Goal: Task Accomplishment & Management: Complete application form

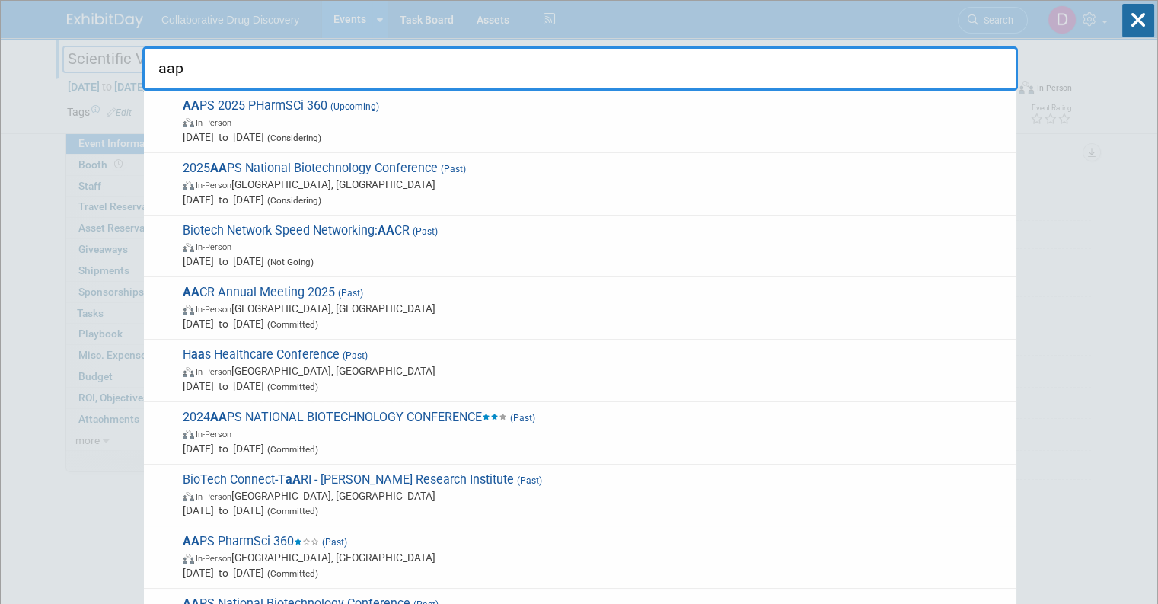
type input "aaps"
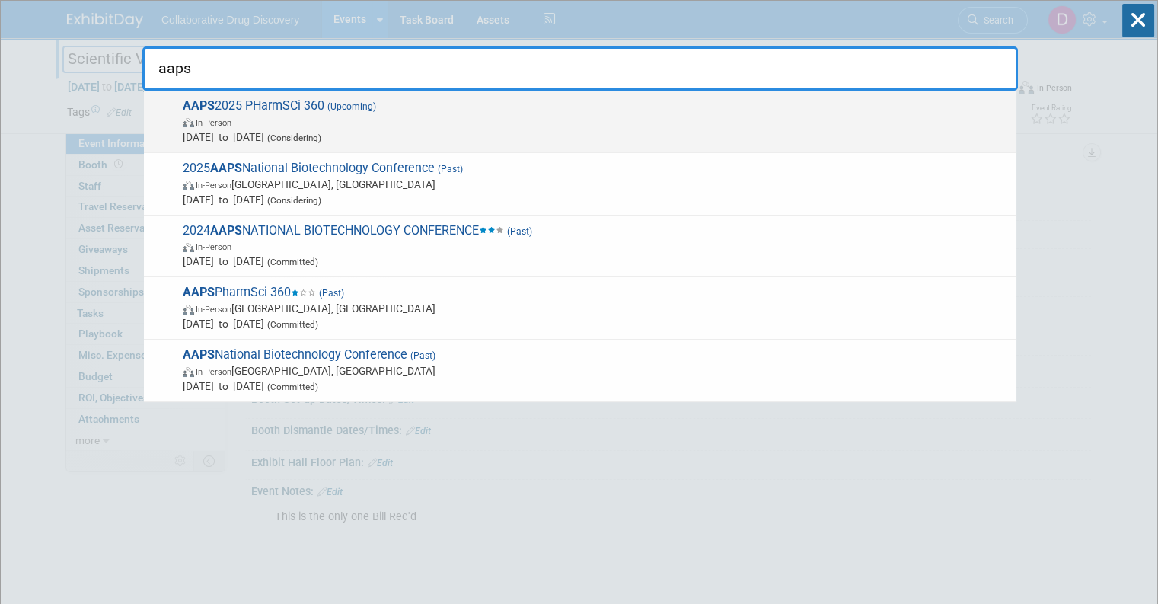
click at [531, 94] on div "AAPS 2025 PHarmSCi 360 (Upcoming) In-Person Nov 9, 2025 to Nov 12, 2025 (Consid…" at bounding box center [580, 122] width 873 height 62
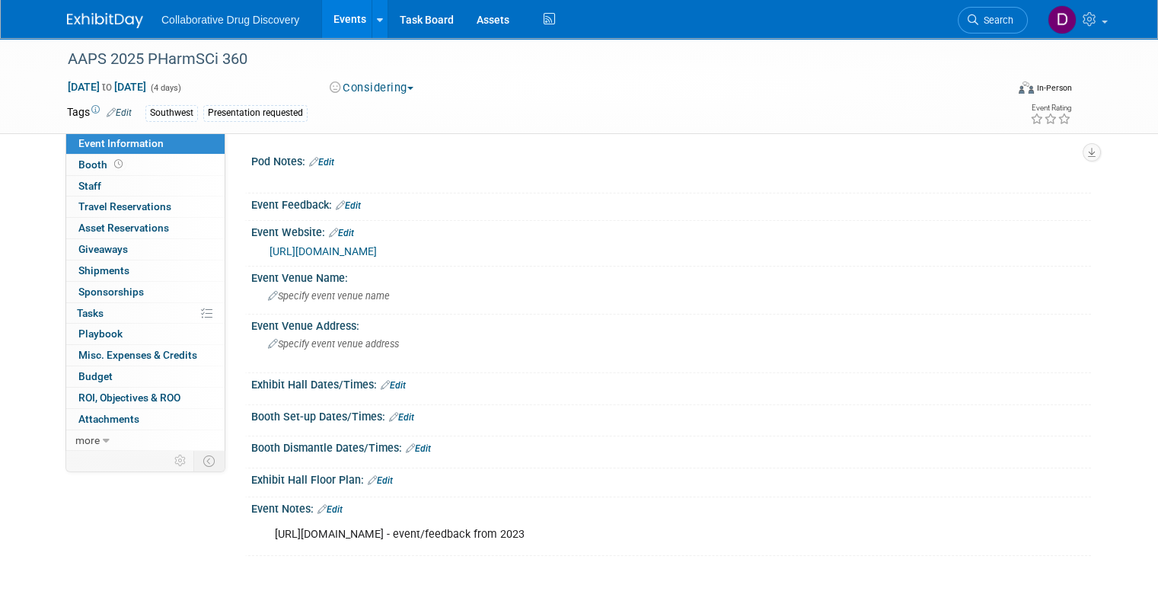
click at [462, 533] on div "https://www.exhibitday.com/Workspace/Event/10045814?eid=11090595 - event/feedba…" at bounding box center [596, 534] width 664 height 30
click at [471, 531] on div "https://www.exhibitday.com/Workspace/Event/10045814?eid=11090595 - event/feedba…" at bounding box center [596, 534] width 664 height 30
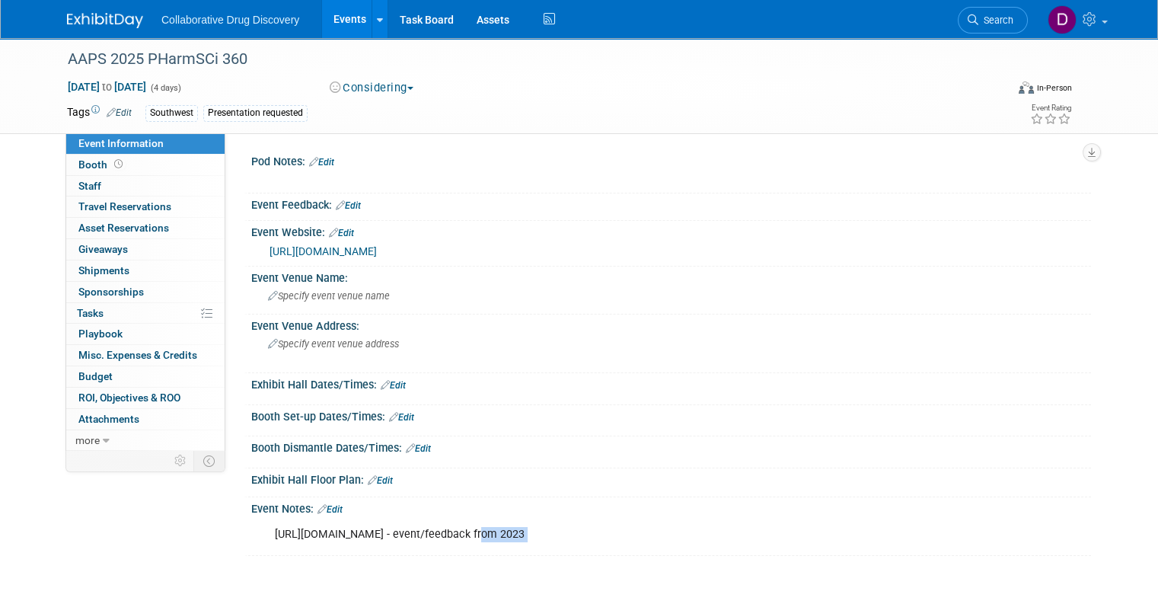
click at [471, 531] on div "https://www.exhibitday.com/Workspace/Event/10045814?eid=11090595 - event/feedba…" at bounding box center [596, 534] width 664 height 30
click at [569, 447] on div "Booth Dismantle Dates/Times: Edit" at bounding box center [671, 446] width 840 height 20
click at [449, 533] on div "https://www.exhibitday.com/Workspace/Event/10045814?eid=11090595 - event/feedba…" at bounding box center [596, 534] width 664 height 30
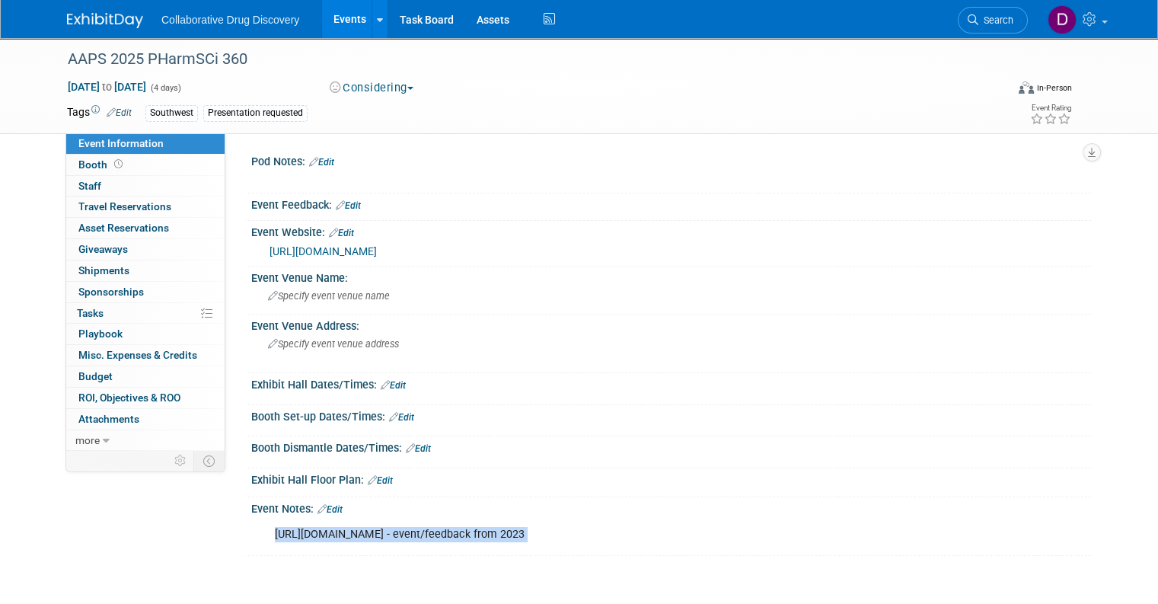
click at [449, 533] on div "https://www.exhibitday.com/Workspace/Event/10045814?eid=11090595 - event/feedba…" at bounding box center [596, 534] width 664 height 30
copy div "https://www.exhibitday.com/Workspace/Event/10045814?eid=11090595 - event/feedba…"
click at [643, 528] on div "https://www.exhibitday.com/Workspace/Event/10045814?eid=11090595 - event/feedba…" at bounding box center [596, 534] width 664 height 30
drag, startPoint x: 618, startPoint y: 532, endPoint x: 268, endPoint y: 529, distance: 350.3
click at [276, 532] on div "https://www.exhibitday.com/Workspace/Event/10045814?eid=11090595 - event/feedba…" at bounding box center [596, 534] width 664 height 30
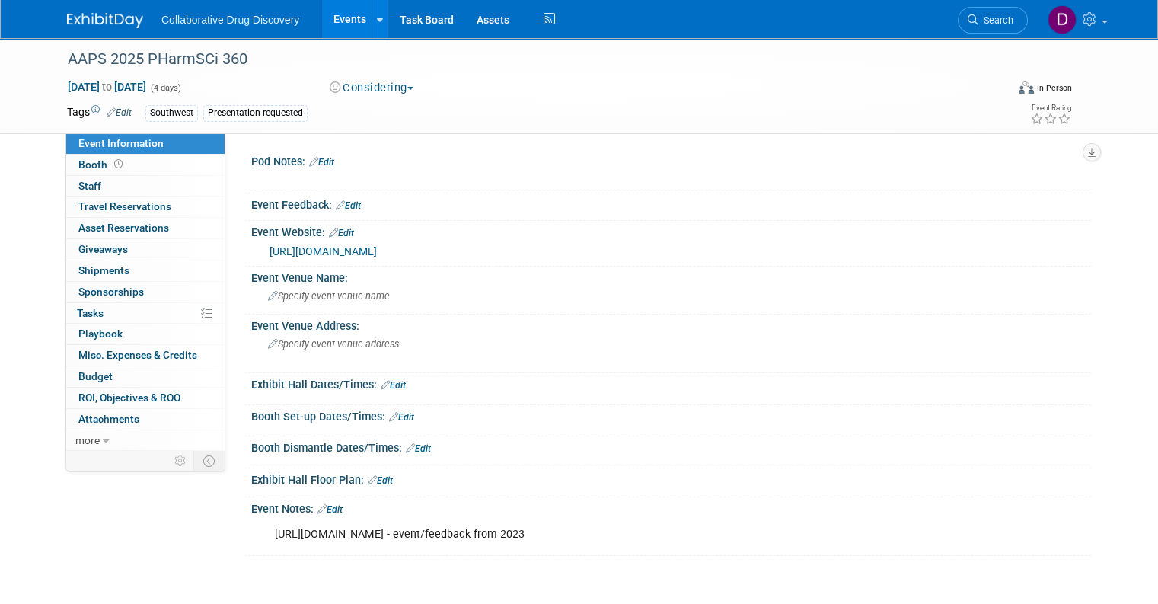
drag, startPoint x: 261, startPoint y: 529, endPoint x: 619, endPoint y: 534, distance: 358.0
click at [619, 534] on div "https://www.exhibitday.com/Workspace/Event/10045814?eid=11090595 - event/feedba…" at bounding box center [596, 534] width 664 height 30
copy div "https://www.exhibitday.com/Workspace/Event/10045814?eid=11090595"
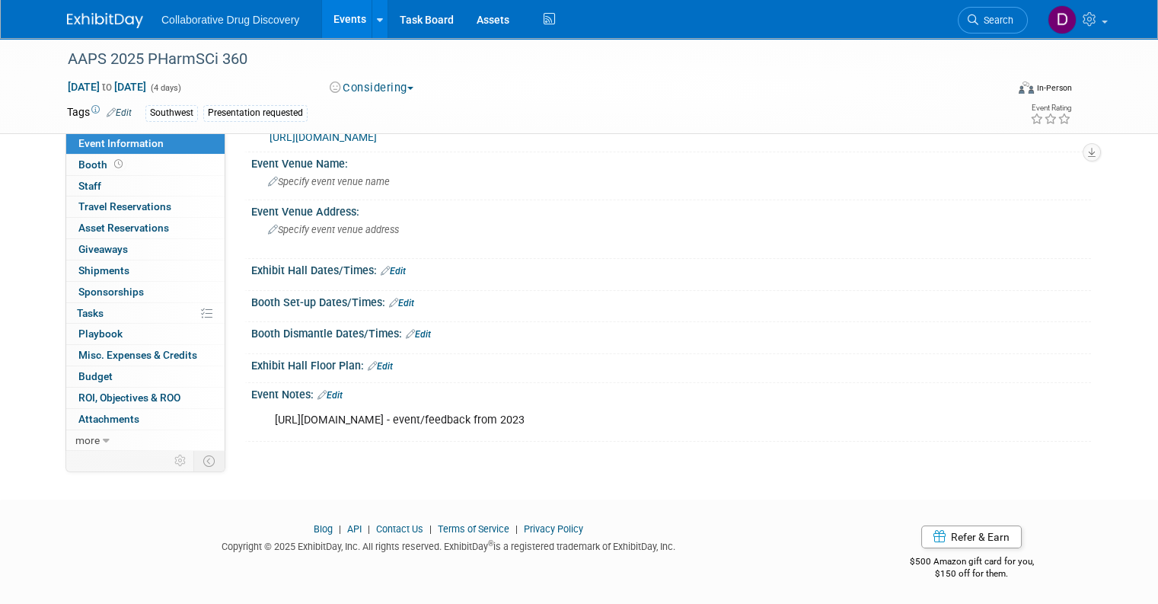
click at [426, 143] on div "https://www.aaps.org/pharmsci/annual-meeting" at bounding box center [675, 138] width 810 height 18
click at [377, 137] on link "https://www.aaps.org/pharmsci/annual-meeting" at bounding box center [323, 137] width 107 height 12
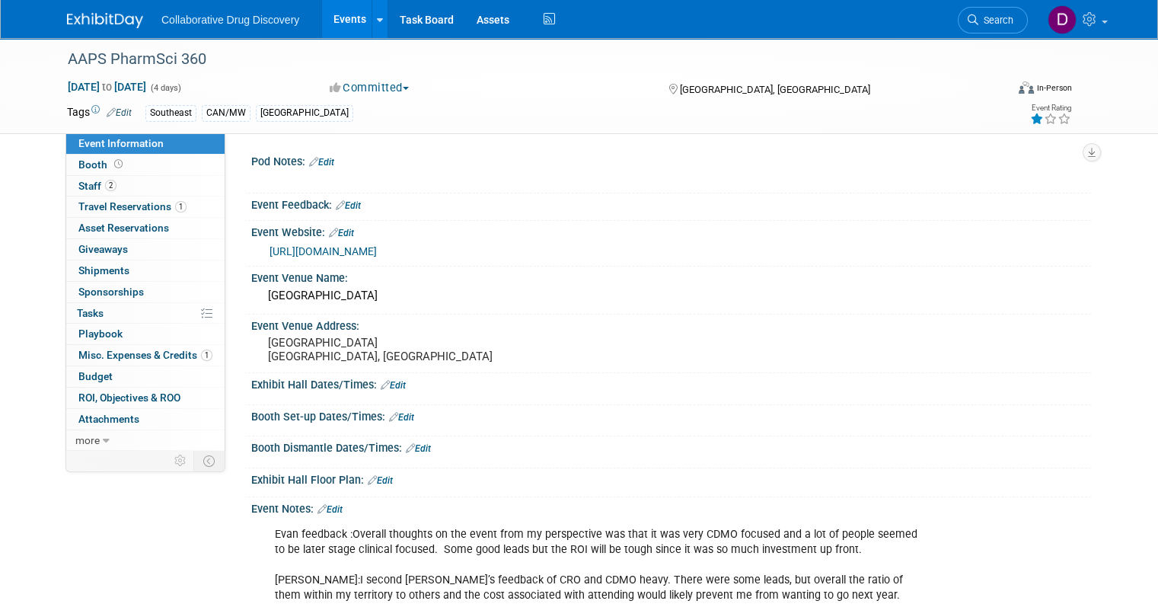
scroll to position [221, 0]
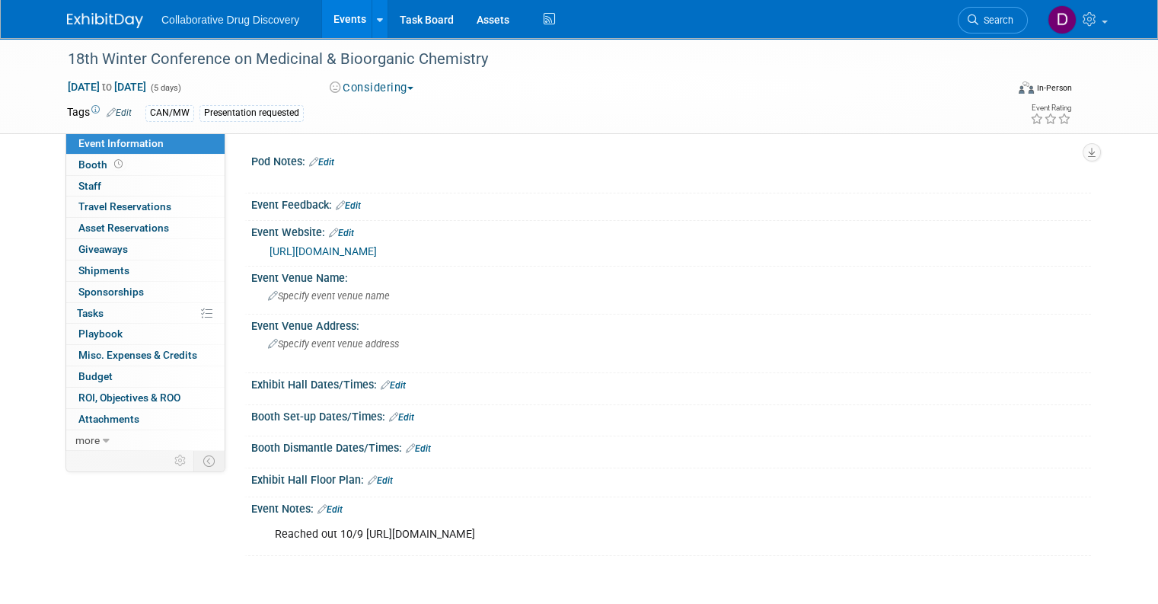
click at [998, 22] on span "Search" at bounding box center [996, 19] width 35 height 11
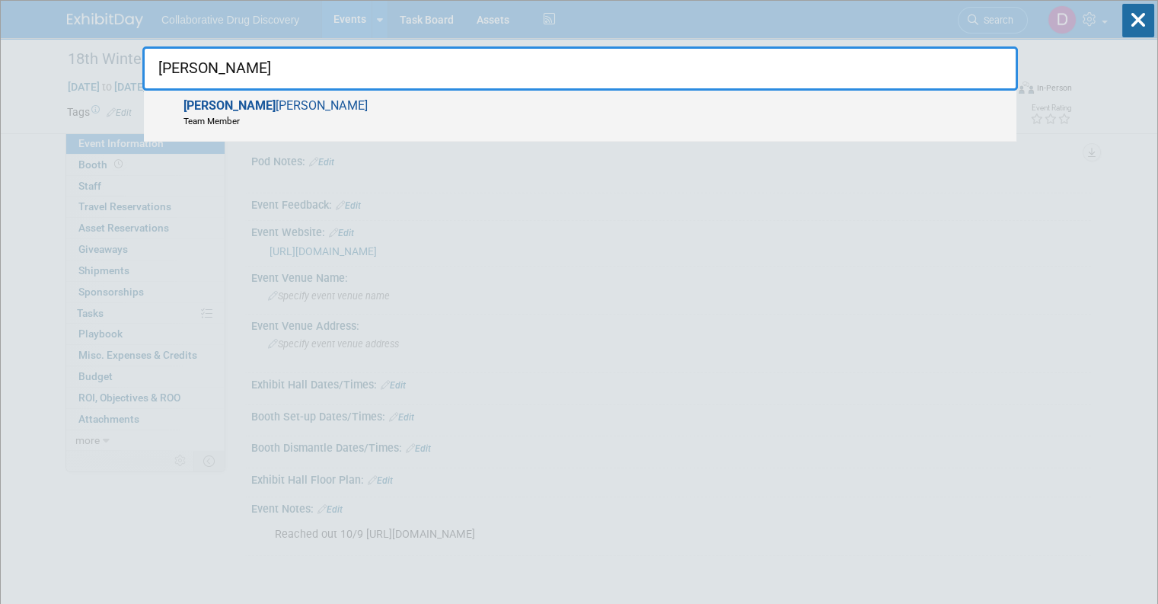
click at [383, 110] on div "Keith Williamson Team Member" at bounding box center [580, 116] width 873 height 51
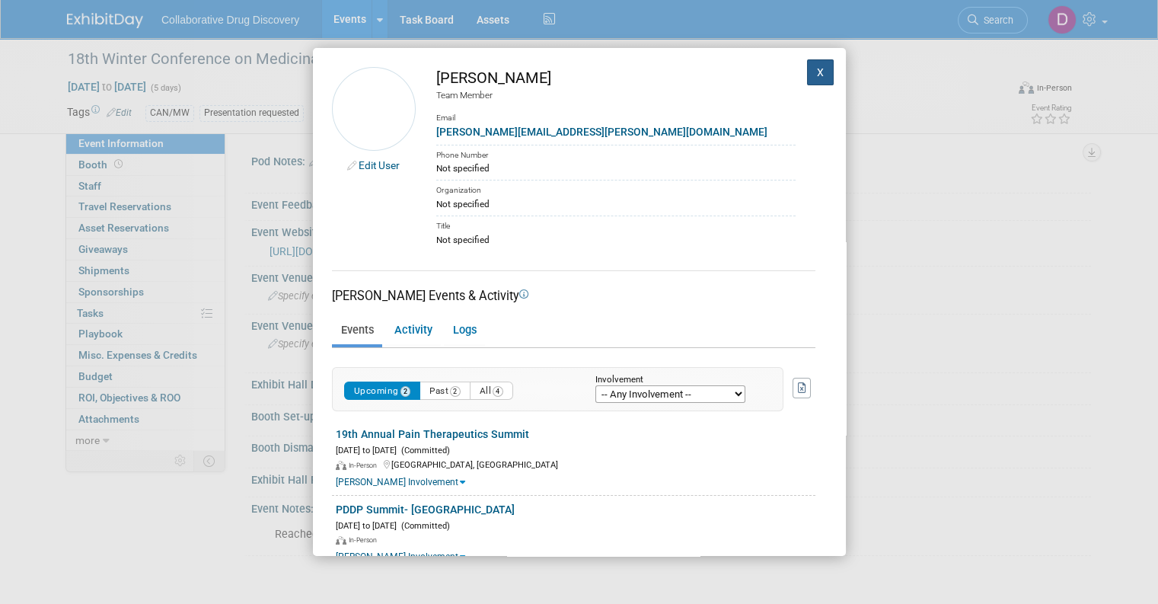
click at [807, 72] on button "X" at bounding box center [820, 72] width 27 height 26
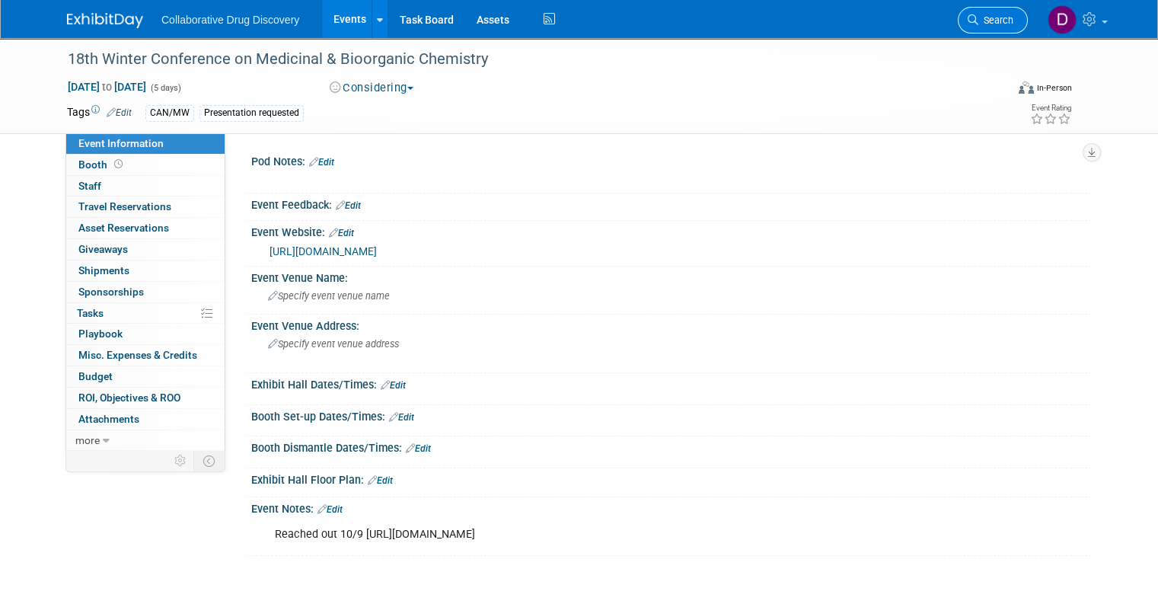
click at [1014, 14] on span "Search" at bounding box center [996, 19] width 35 height 11
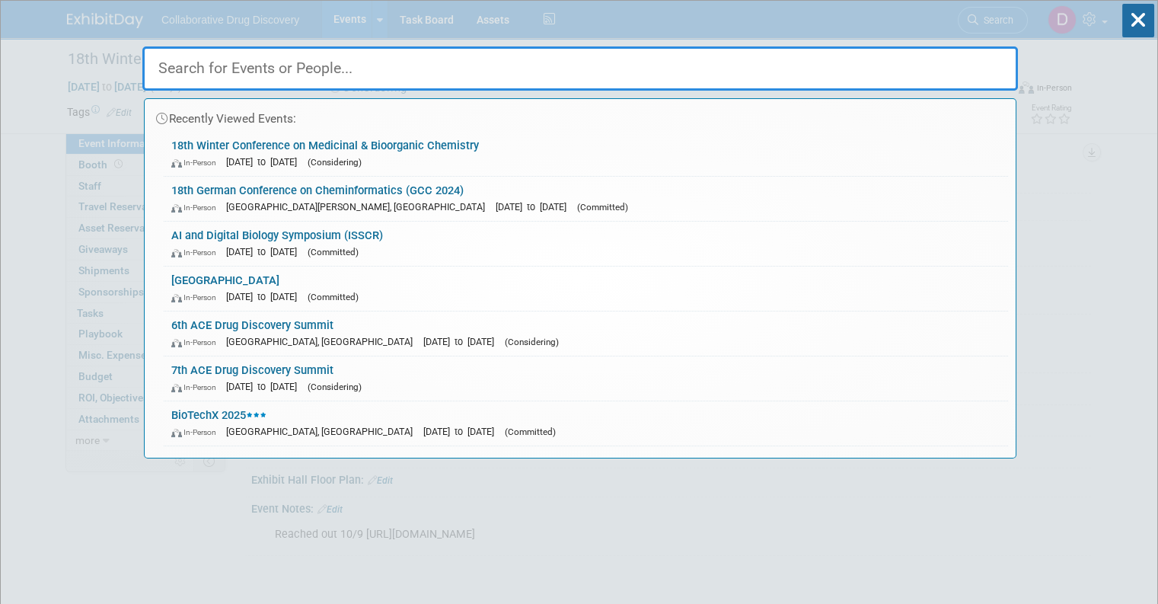
click at [470, 71] on input "text" at bounding box center [580, 68] width 876 height 44
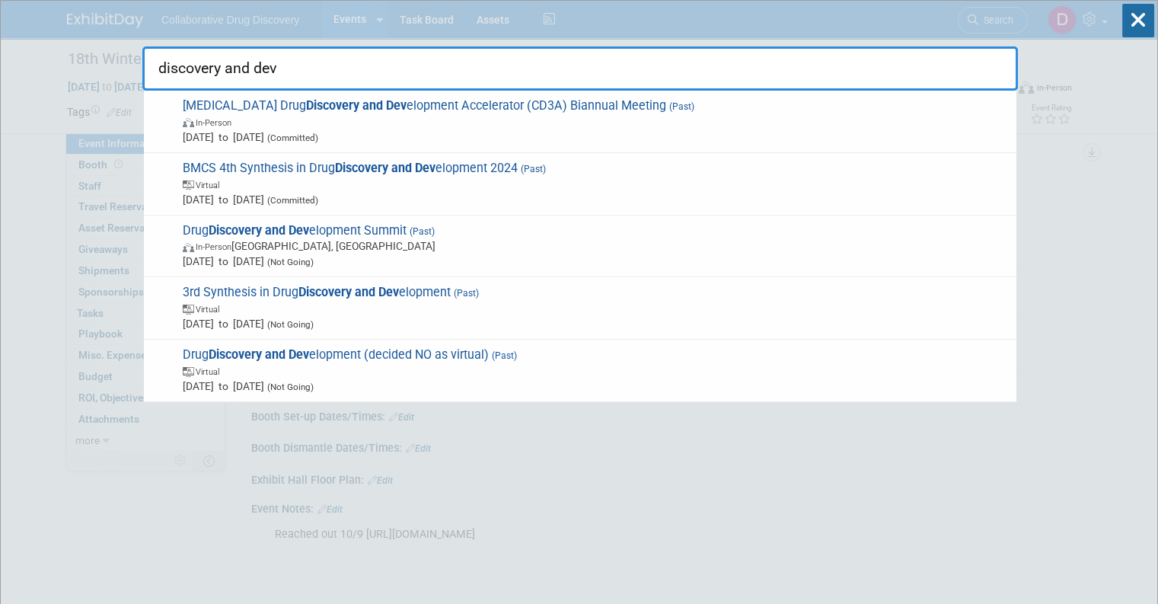
type input "discovery and dev"
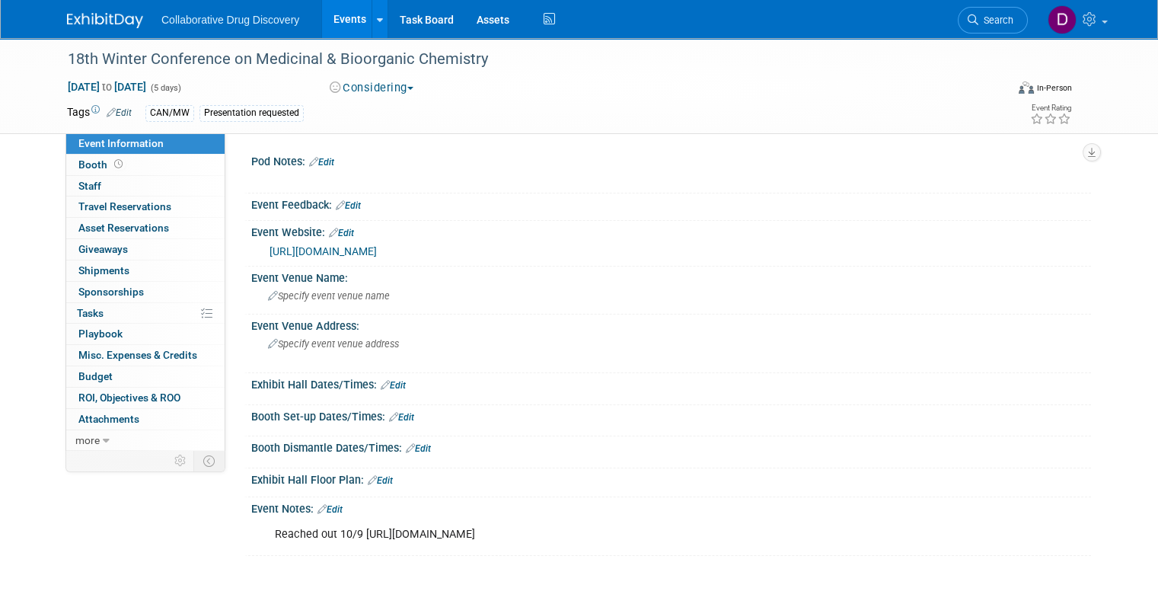
click at [78, 26] on img at bounding box center [105, 20] width 76 height 15
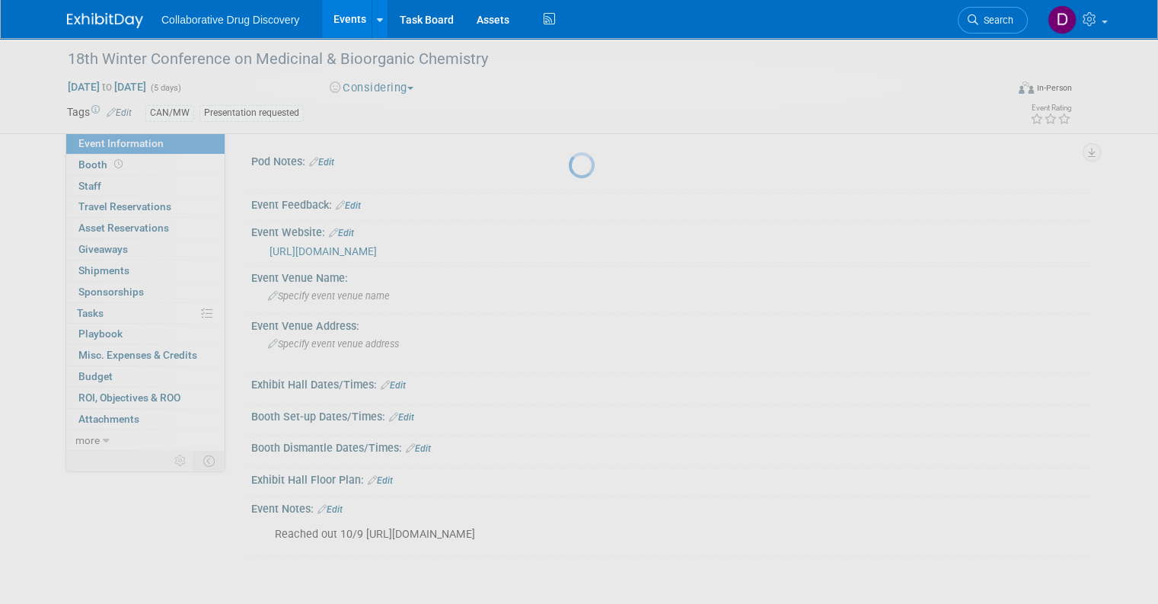
click at [78, 26] on img at bounding box center [105, 20] width 76 height 15
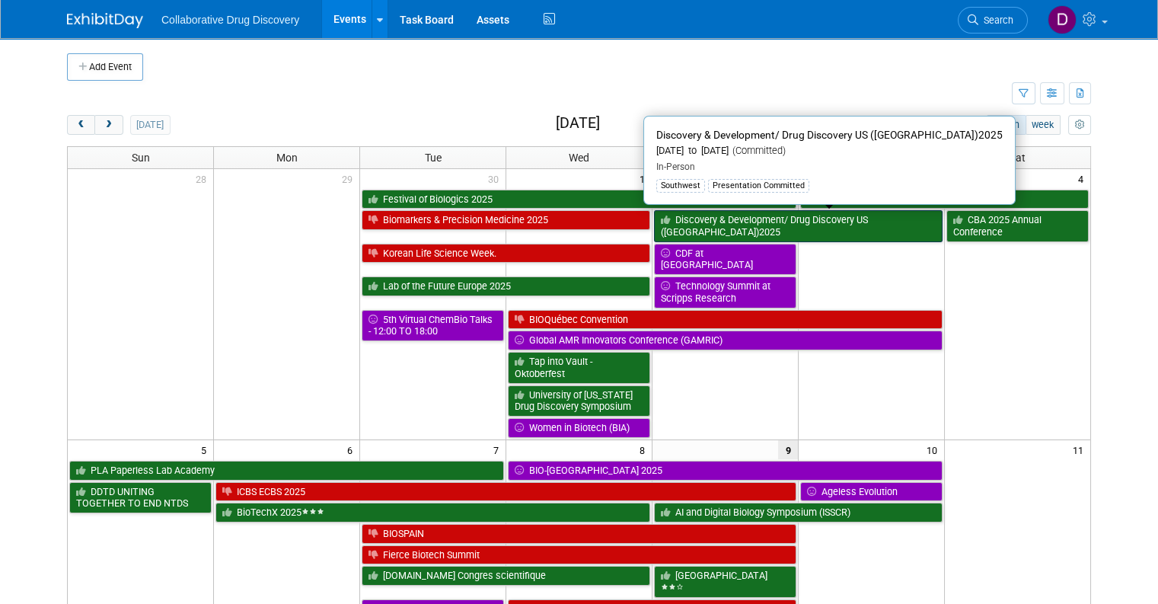
click at [711, 230] on link "Discovery & Development/ Drug Discovery US ([GEOGRAPHIC_DATA])2025" at bounding box center [798, 225] width 289 height 31
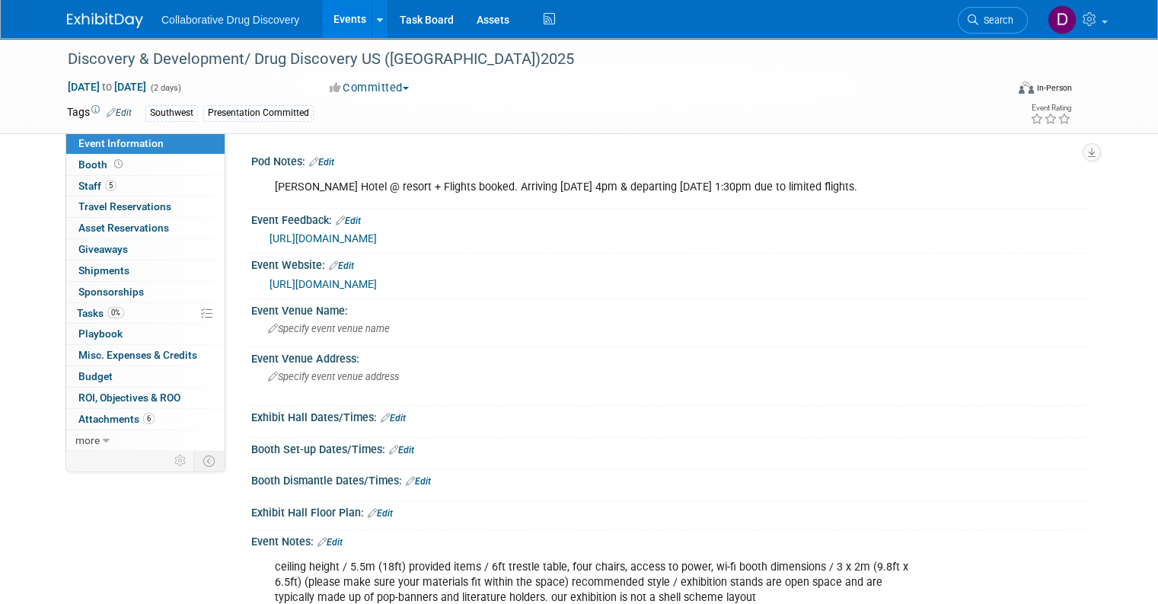
click at [116, 27] on img at bounding box center [105, 20] width 76 height 15
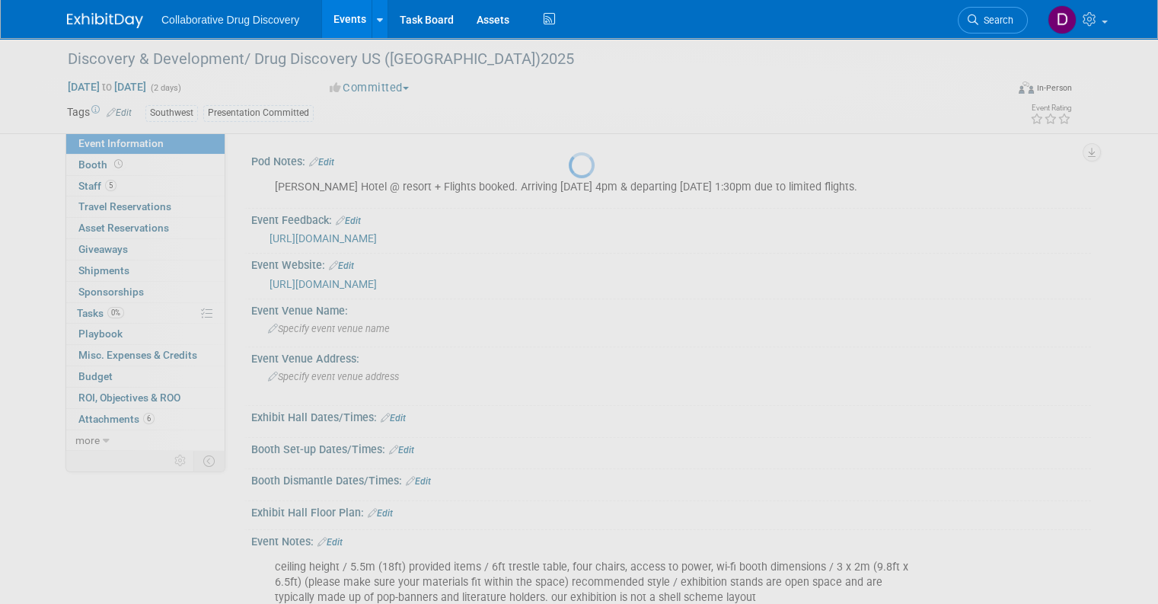
click at [112, 27] on img at bounding box center [105, 20] width 76 height 15
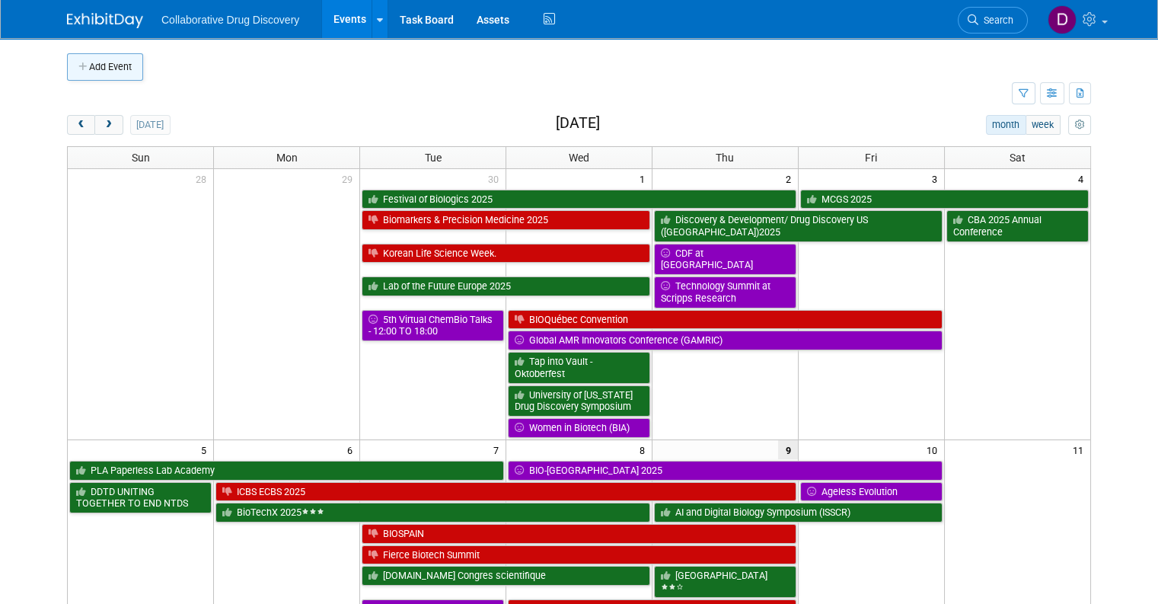
click at [92, 70] on button "Add Event" at bounding box center [105, 66] width 76 height 27
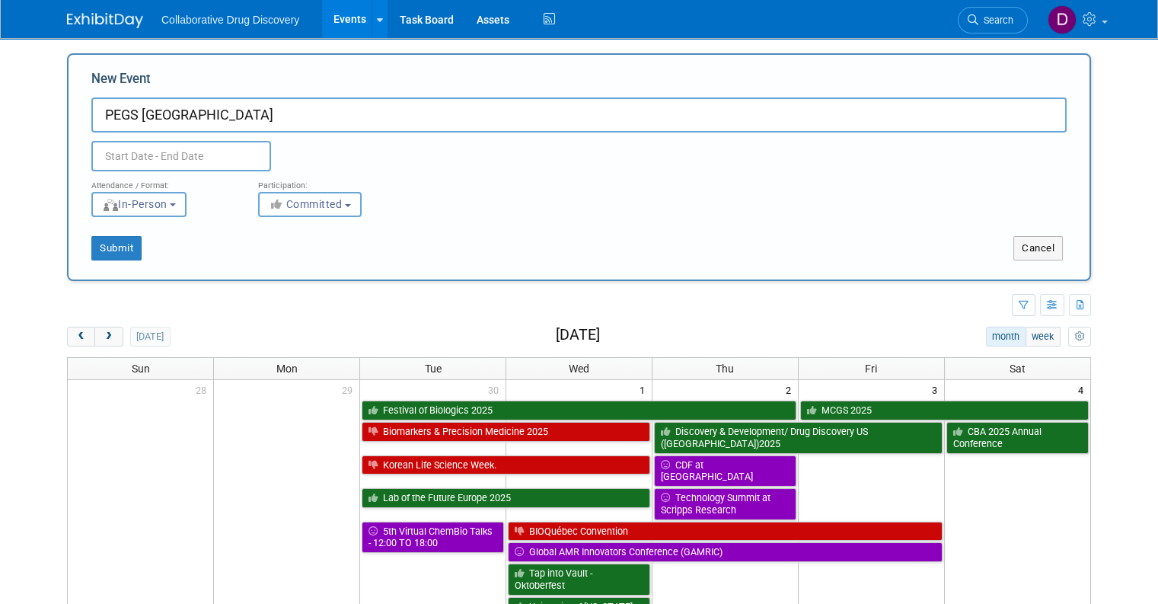
type input "PEGS [GEOGRAPHIC_DATA]"
click at [152, 150] on input "text" at bounding box center [181, 156] width 180 height 30
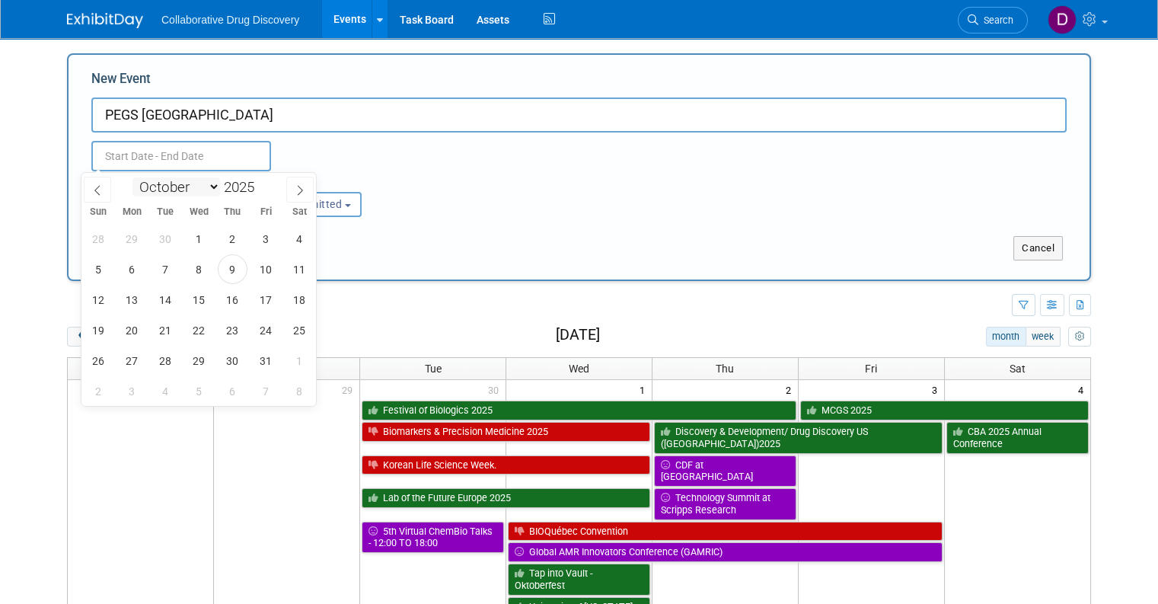
click at [206, 188] on select "January February March April May June July August September October November De…" at bounding box center [177, 186] width 88 height 19
select select "4"
click at [133, 177] on select "January February March April May June July August September October November De…" at bounding box center [177, 186] width 88 height 19
click at [106, 305] on span "11" at bounding box center [99, 300] width 30 height 30
click at [138, 302] on span "12" at bounding box center [132, 300] width 30 height 30
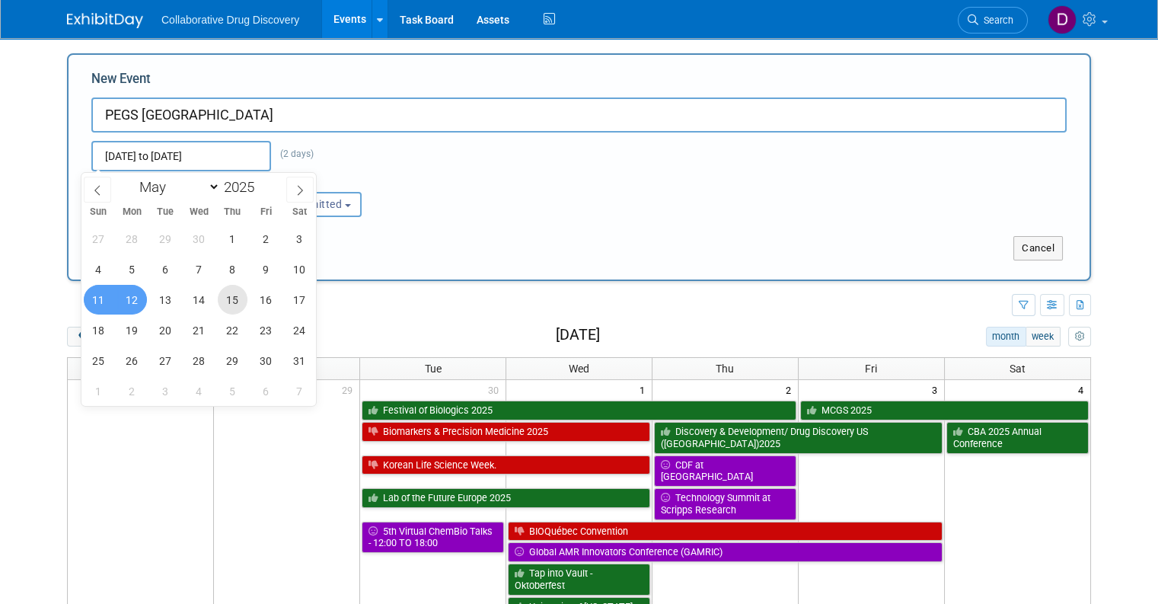
click at [230, 307] on span "15" at bounding box center [233, 300] width 30 height 30
type input "May 15, 2025 to May 15, 2025"
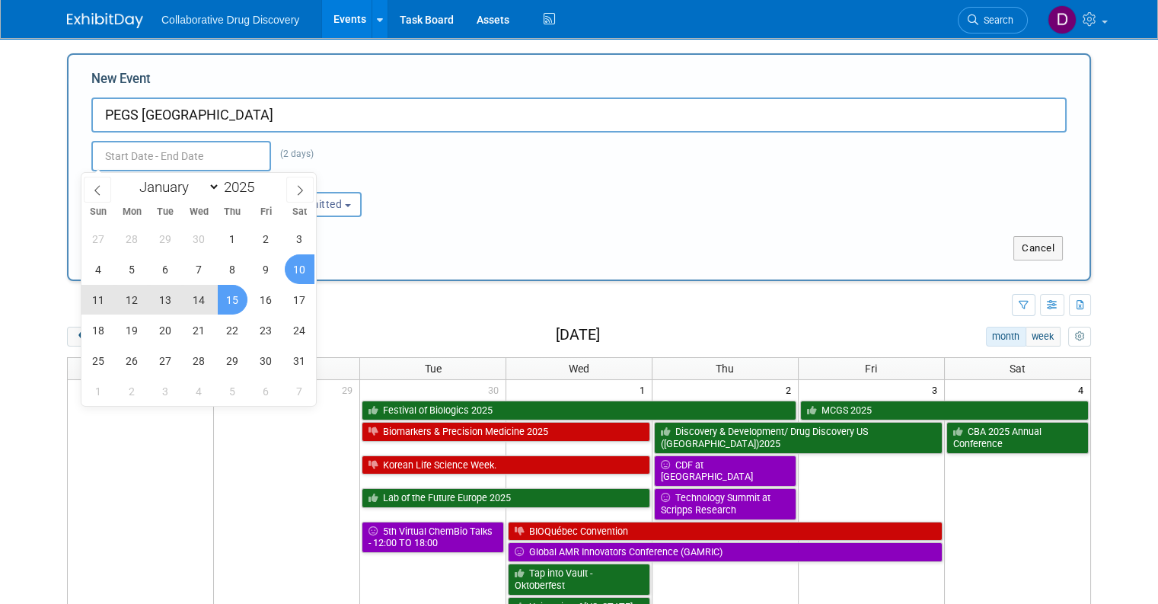
type input "May 15, 2025 to May 15, 2025"
select select "4"
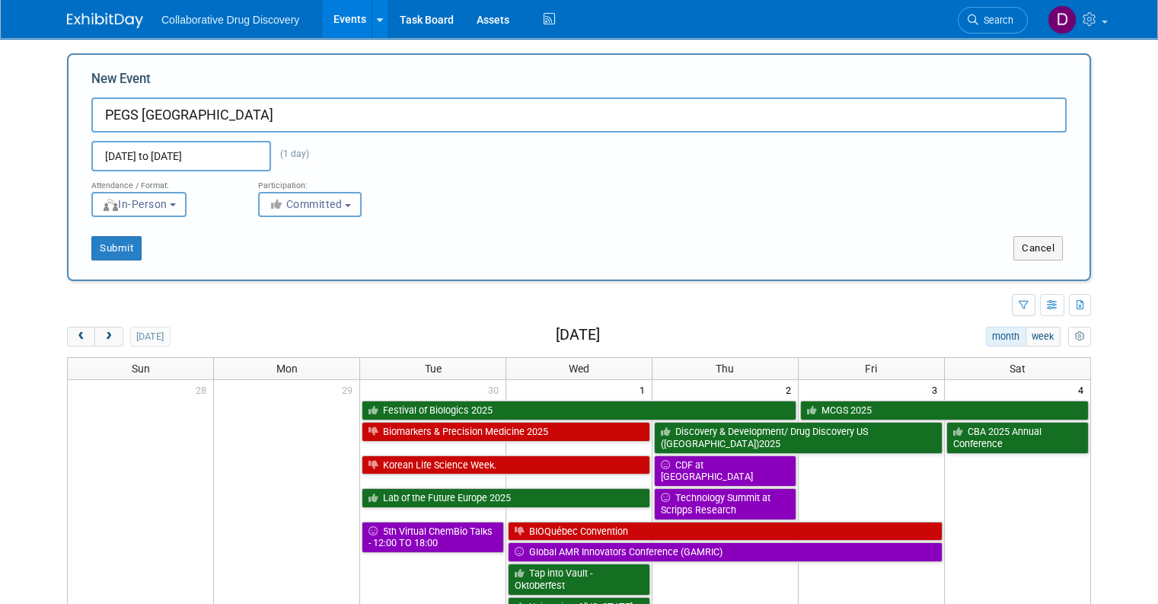
click at [420, 241] on div "Submit" at bounding box center [282, 248] width 426 height 24
click at [241, 163] on input "May 15, 2025 to May 15, 2025" at bounding box center [181, 156] width 180 height 30
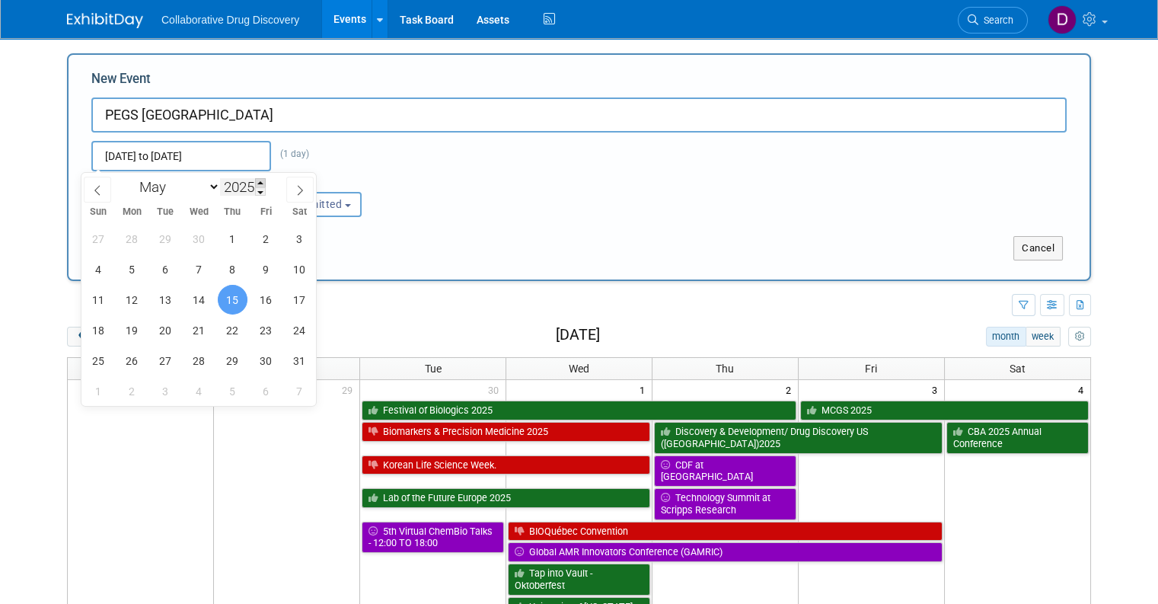
click at [261, 184] on span at bounding box center [260, 182] width 11 height 9
type input "2026"
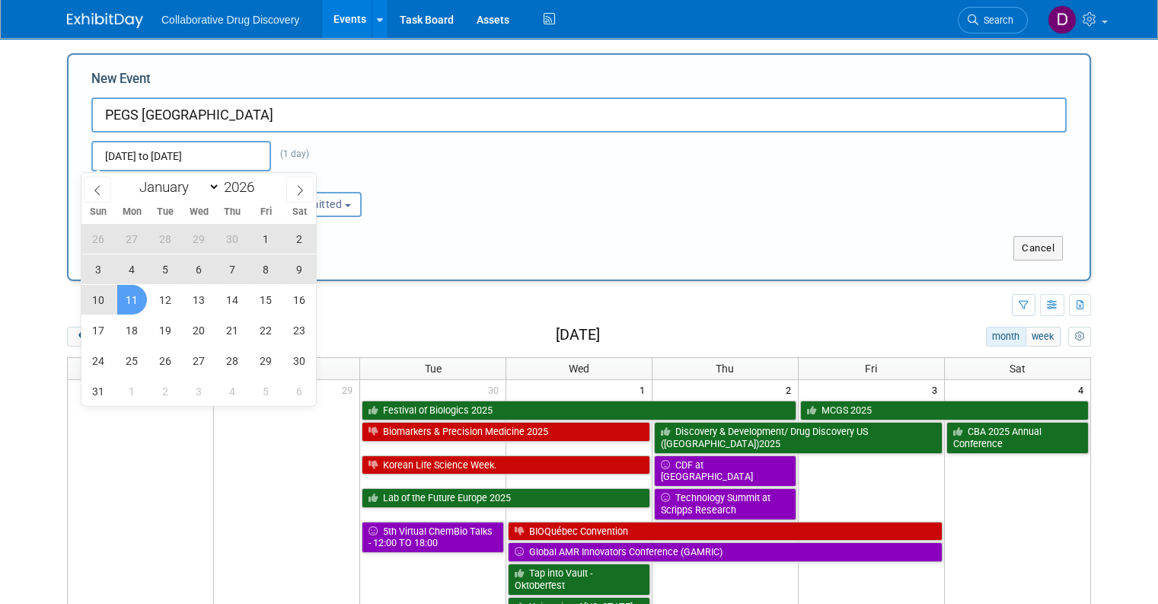
click at [133, 303] on span "11" at bounding box center [132, 300] width 30 height 30
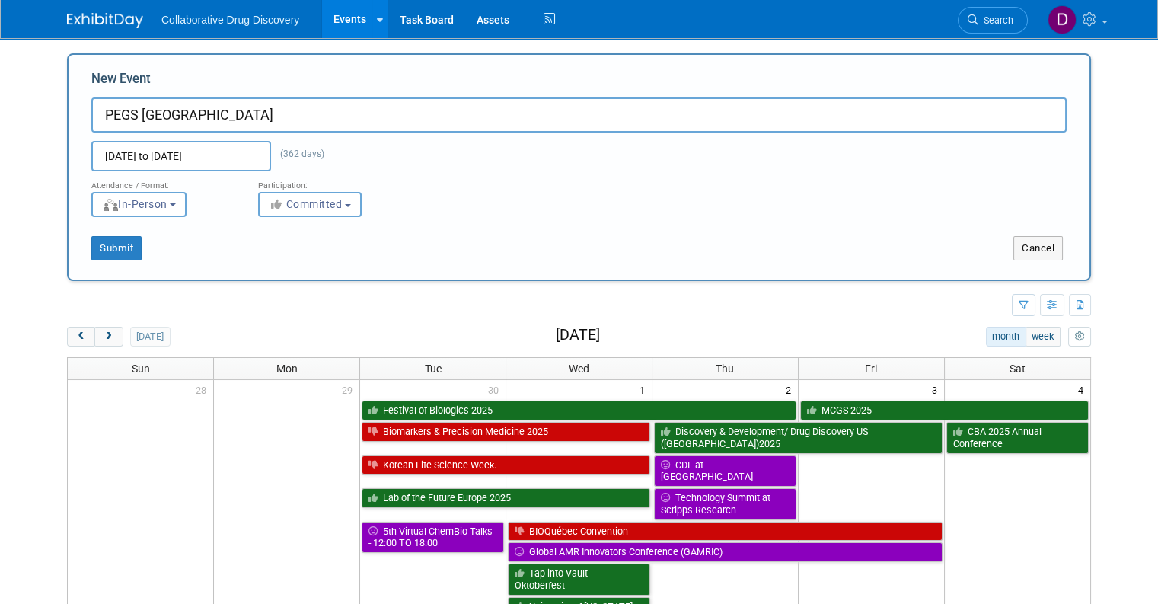
click at [208, 152] on input "May 15, 2025 to May 11, 2026" at bounding box center [181, 156] width 180 height 30
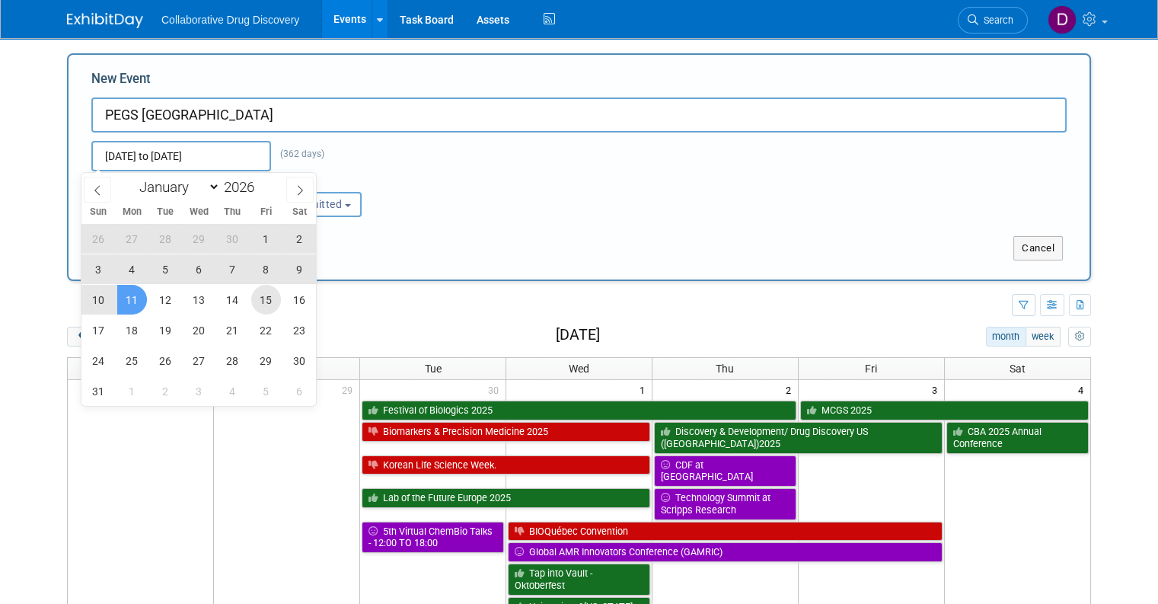
click at [259, 302] on span "15" at bounding box center [266, 300] width 30 height 30
type input "May 15, 2026 to May 15, 2026"
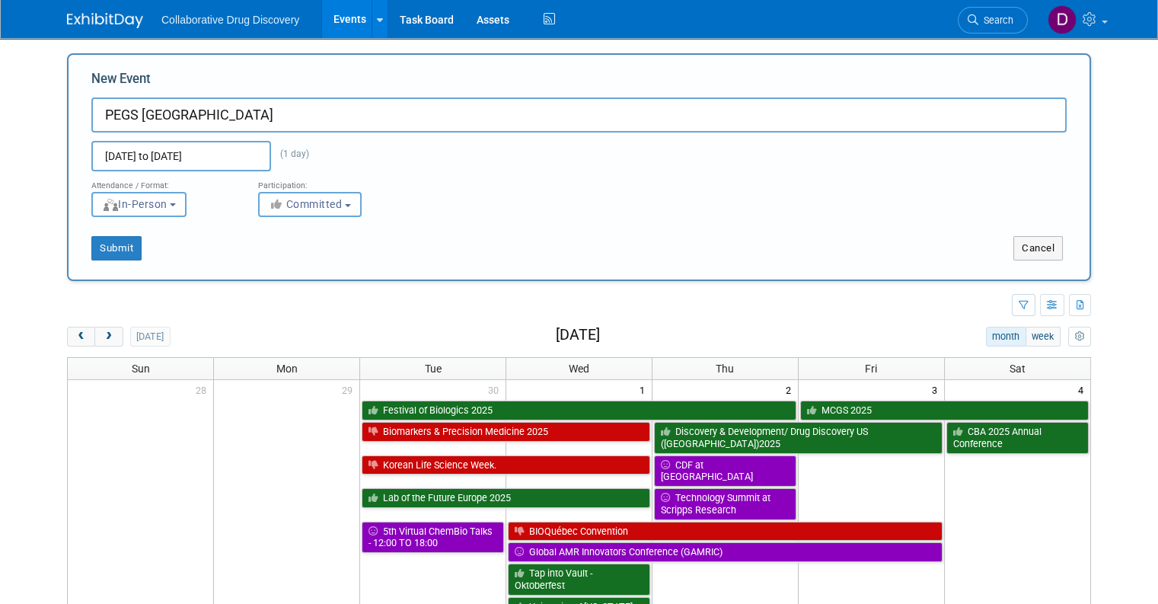
click at [401, 226] on div "Submit Cancel" at bounding box center [579, 238] width 998 height 43
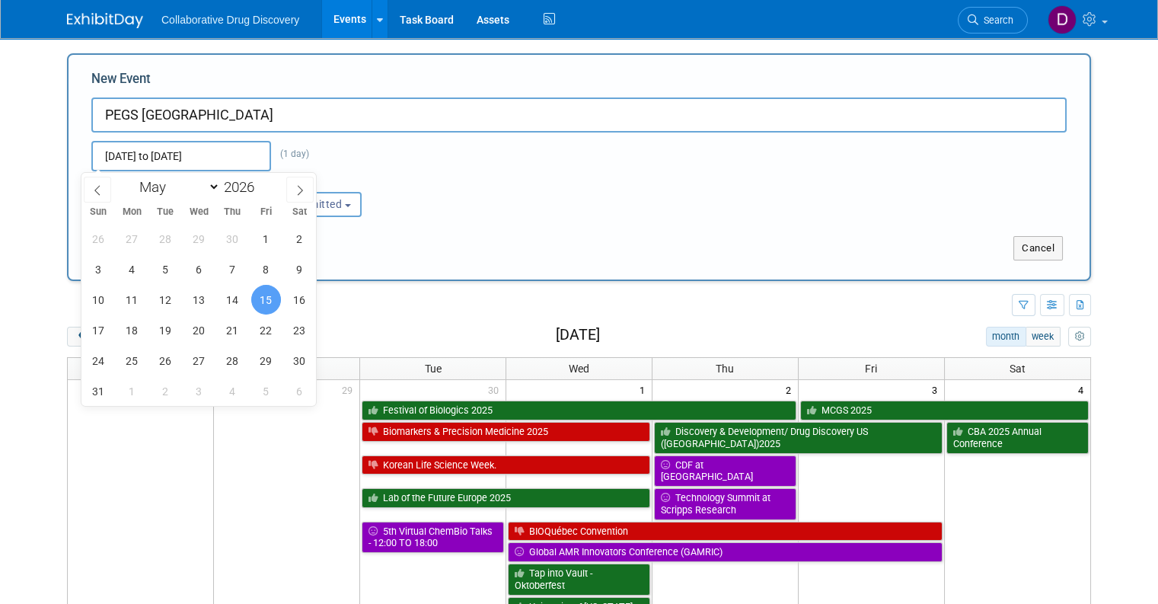
click at [223, 150] on input "May 15, 2026 to May 15, 2026" at bounding box center [181, 156] width 180 height 30
click at [129, 296] on span "11" at bounding box center [132, 300] width 30 height 30
type input "May 11, 2026 to May 15, 2026"
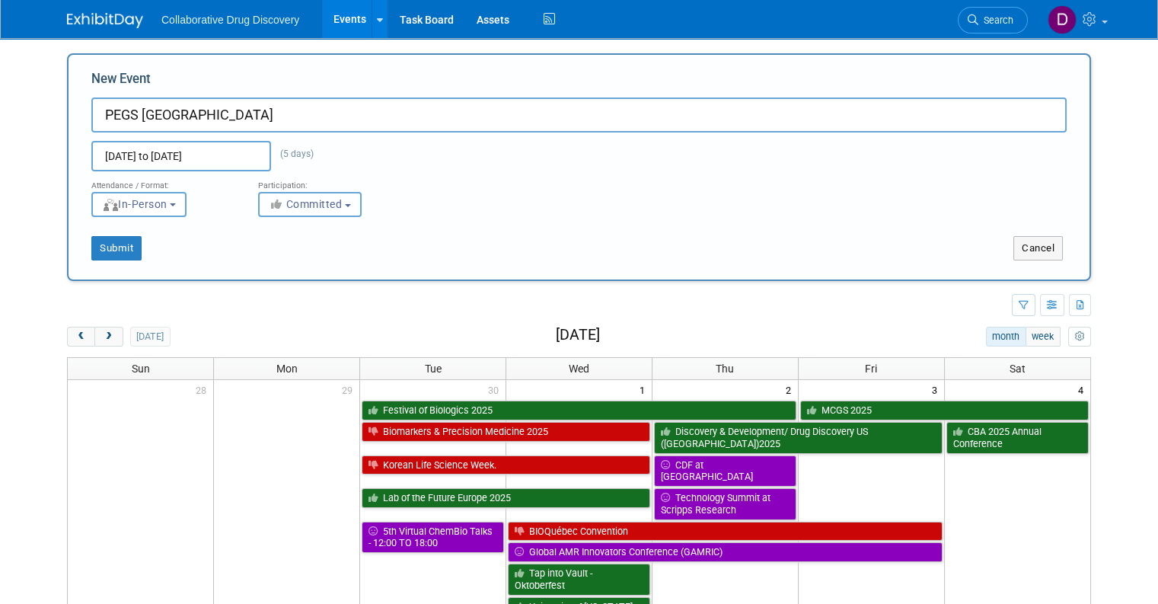
click at [310, 213] on button "Committed" at bounding box center [310, 204] width 104 height 25
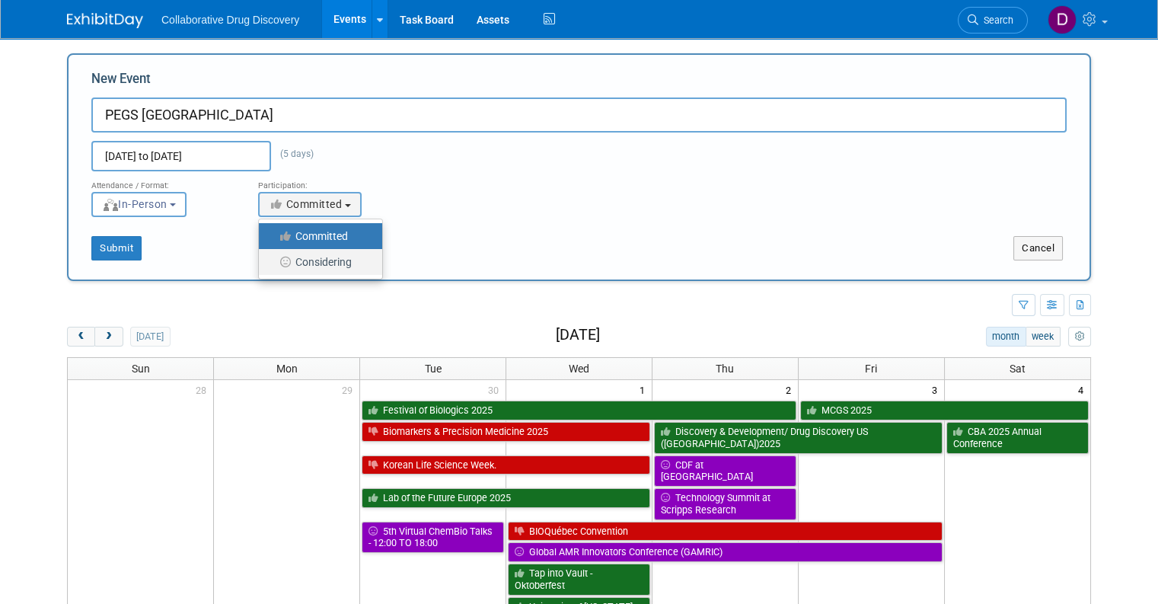
drag, startPoint x: 295, startPoint y: 257, endPoint x: 257, endPoint y: 254, distance: 38.2
click at [295, 257] on label "Considering" at bounding box center [317, 262] width 101 height 20
click at [273, 257] on input "Considering" at bounding box center [268, 262] width 10 height 10
select select "2"
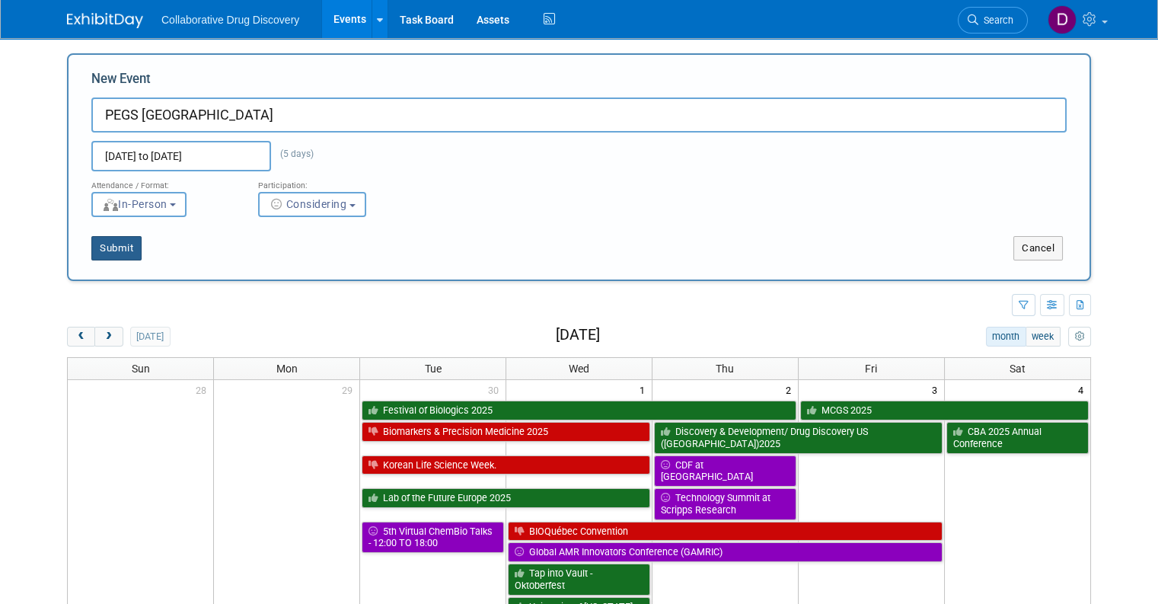
click at [96, 241] on button "Submit" at bounding box center [116, 248] width 50 height 24
type input "PEGS BOSTON"
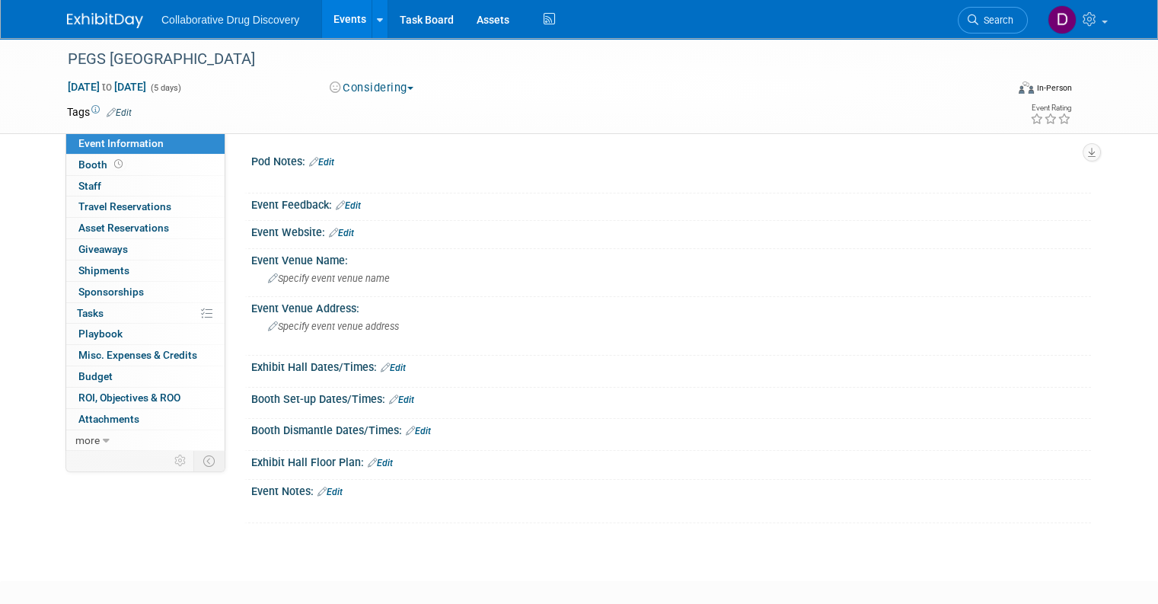
click at [107, 116] on link "Edit" at bounding box center [119, 112] width 25 height 11
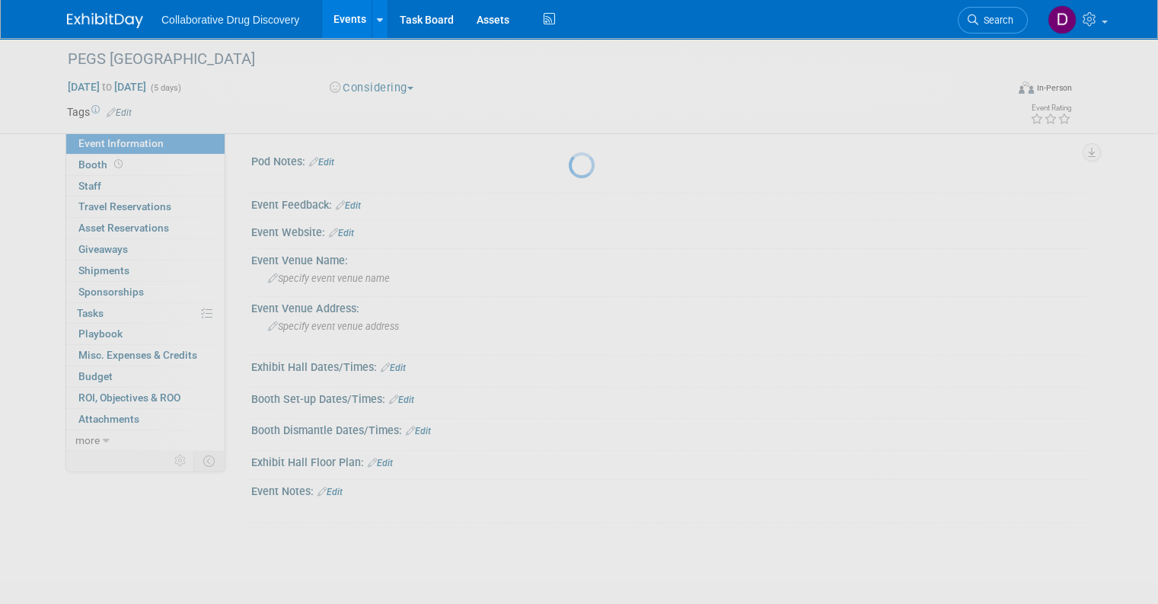
click at [569, 113] on div at bounding box center [579, 302] width 21 height 604
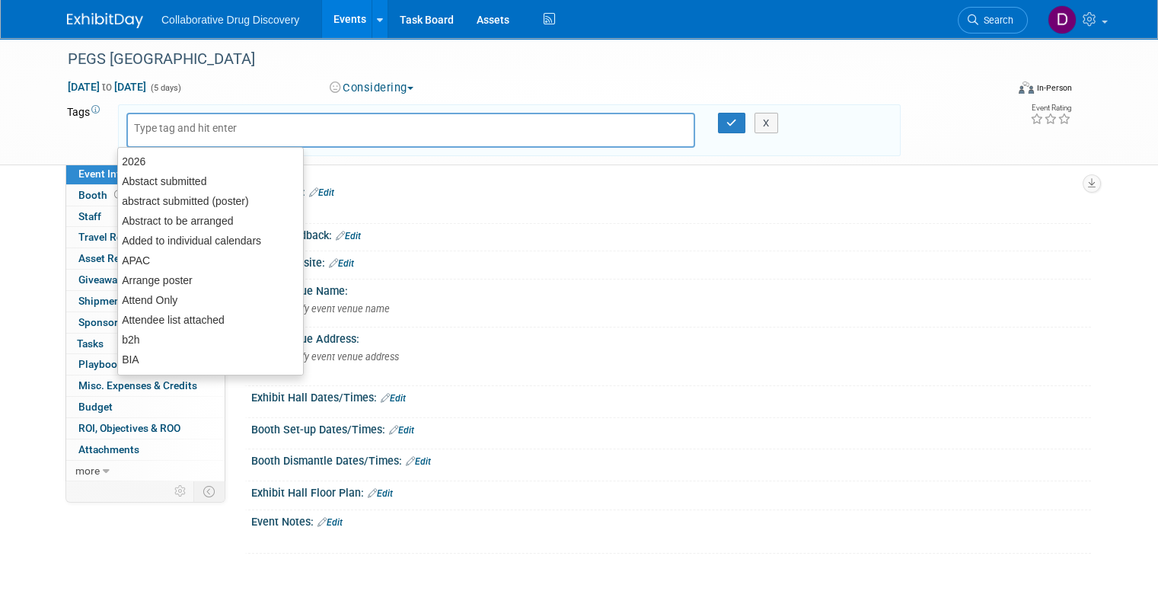
click at [171, 132] on input "text" at bounding box center [195, 127] width 122 height 15
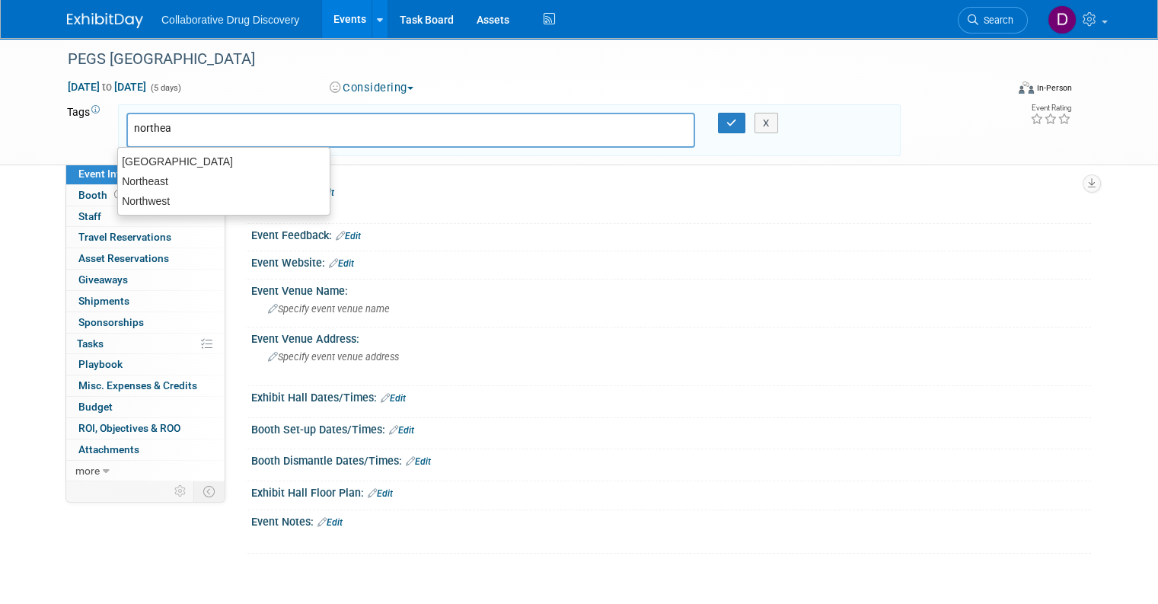
type input "northeas"
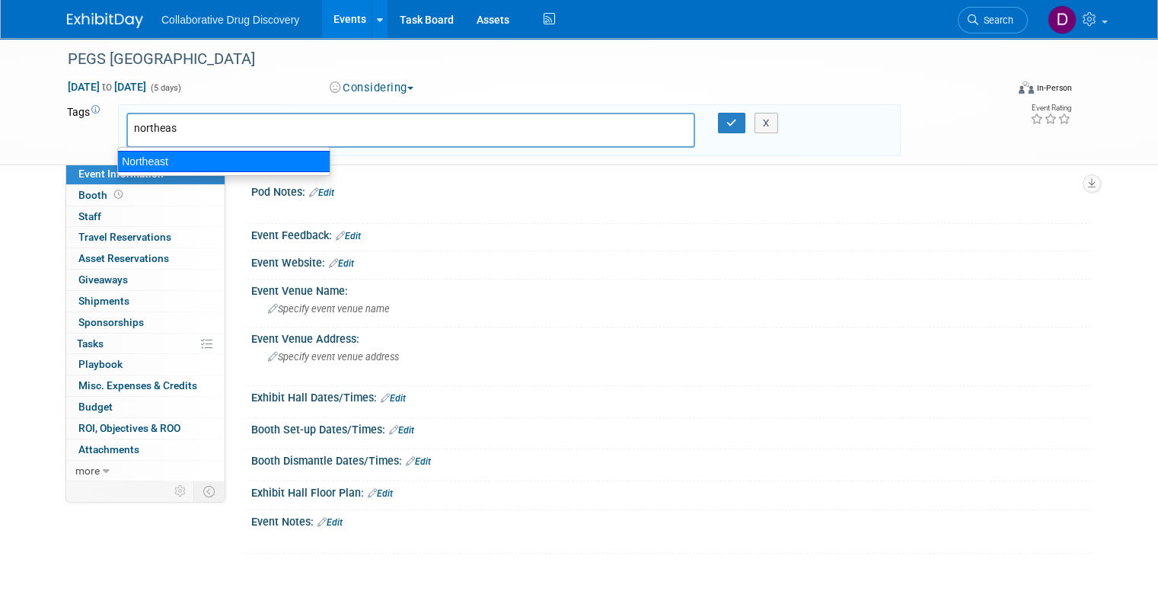
click at [201, 152] on div "Northeast" at bounding box center [223, 161] width 213 height 21
type input "Northeast"
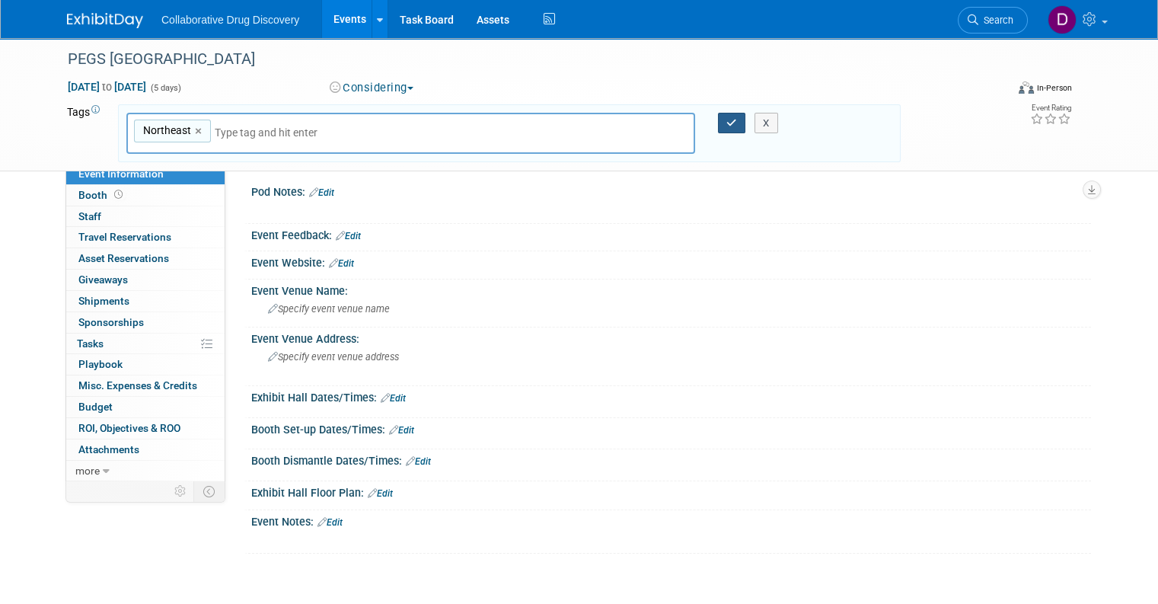
click at [735, 123] on icon "button" at bounding box center [732, 123] width 11 height 10
